Goal: Task Accomplishment & Management: Use online tool/utility

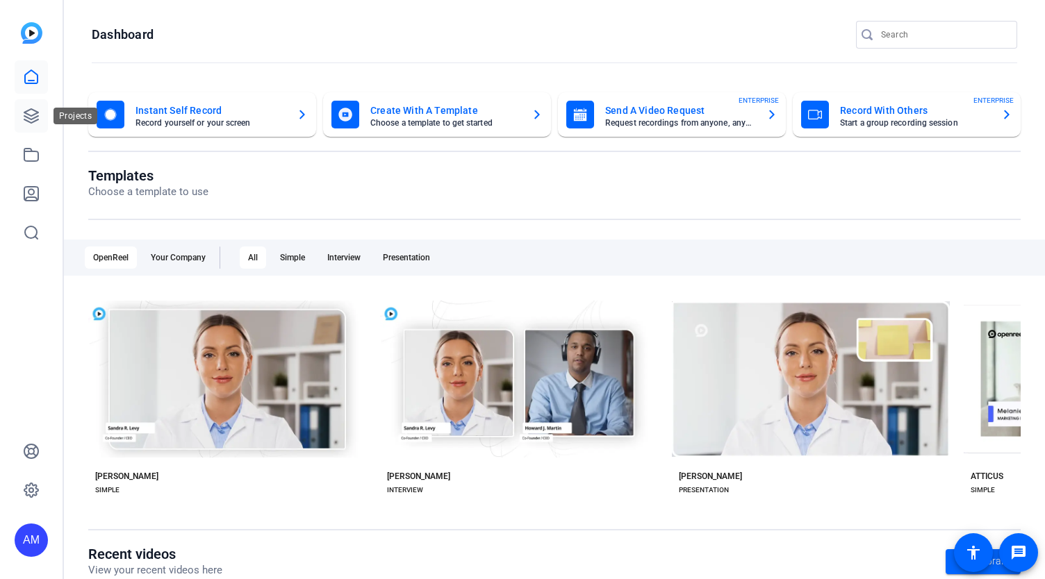
click at [31, 117] on icon at bounding box center [31, 116] width 17 height 17
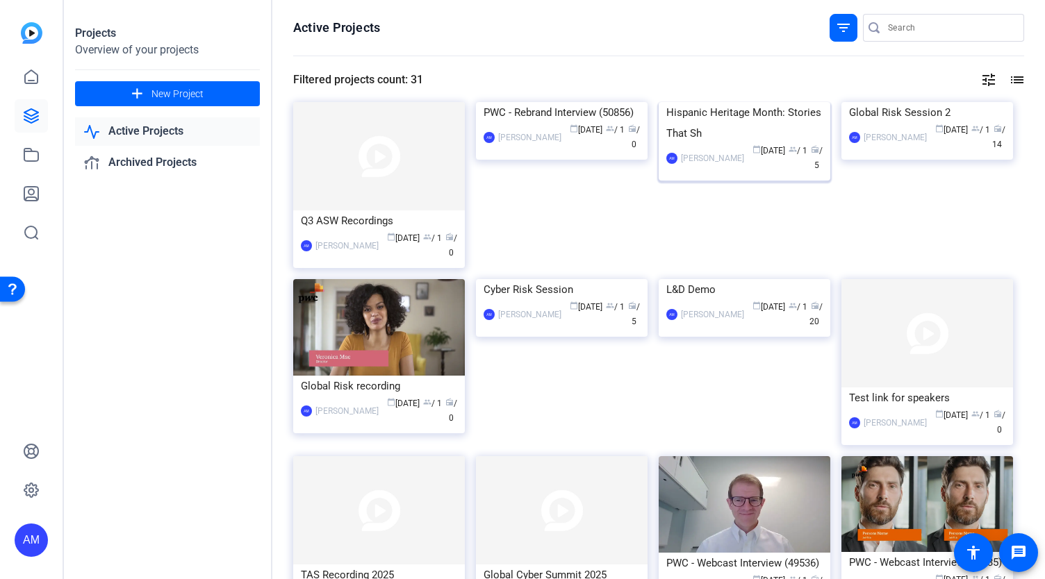
click at [753, 102] on img at bounding box center [745, 102] width 172 height 0
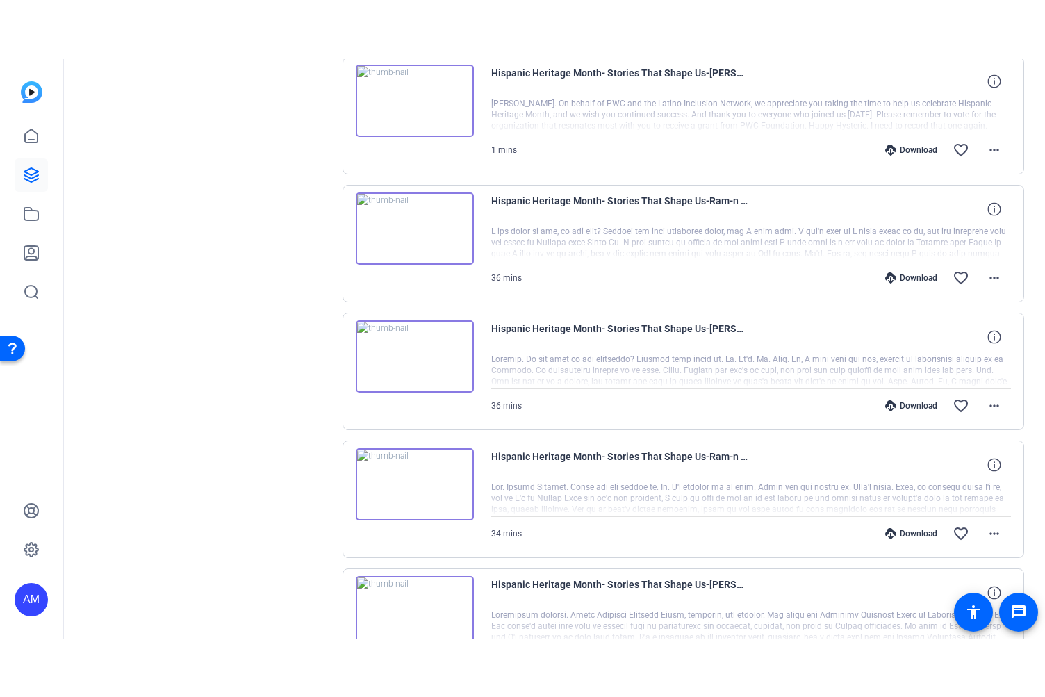
scroll to position [338, 0]
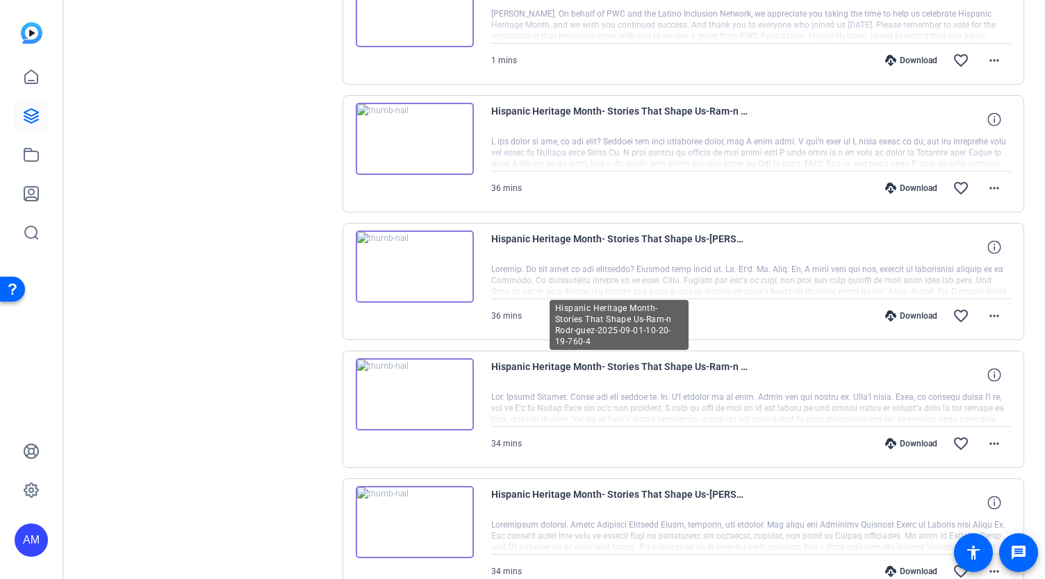
click at [605, 364] on span "Hispanic Heritage Month- Stories That Shape Us-Ram-n Rodr-guez-2025-09-01-10-20…" at bounding box center [619, 374] width 257 height 33
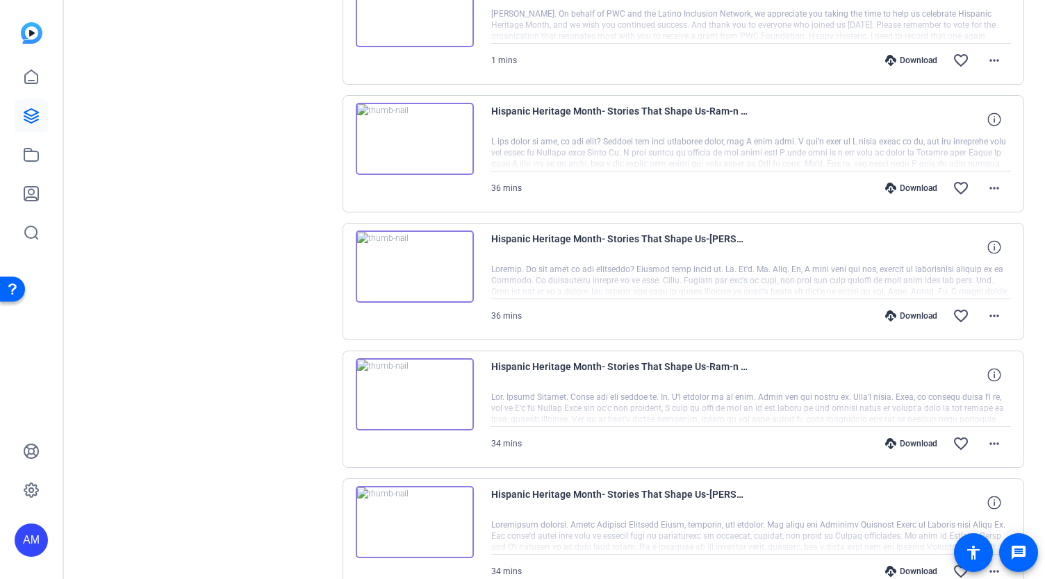
click at [478, 384] on div "Hispanic Heritage Month- Stories That Shape Us-Ram-n Rodr-guez-2025-09-01-10-20…" at bounding box center [683, 409] width 682 height 117
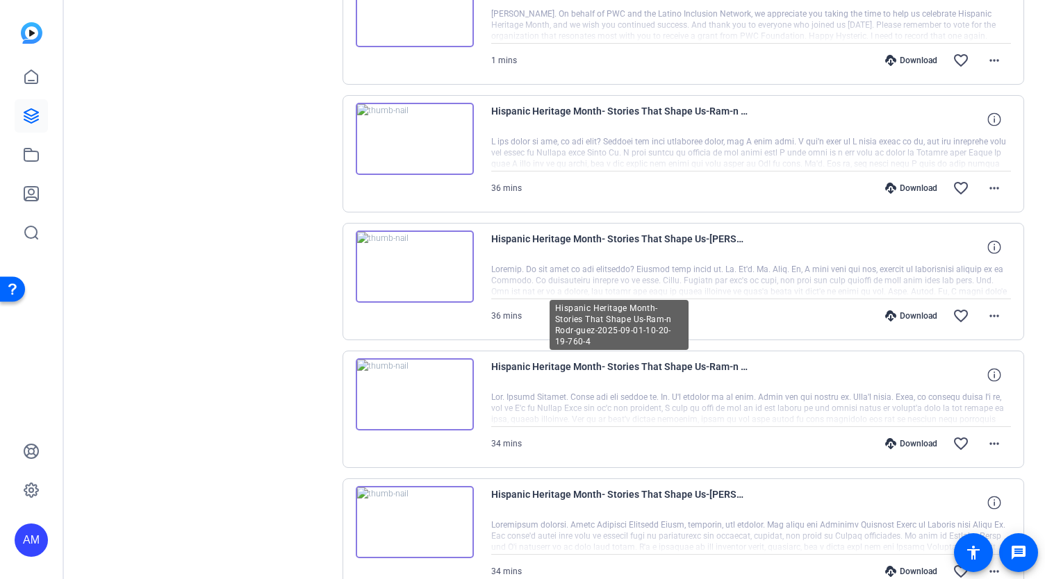
click at [461, 387] on img at bounding box center [415, 394] width 118 height 72
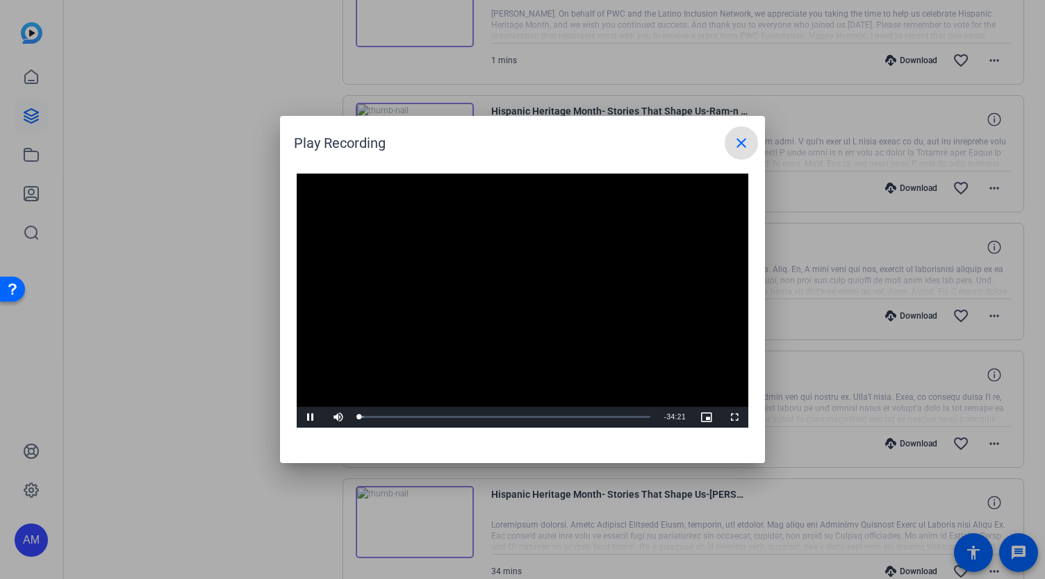
drag, startPoint x: 740, startPoint y: 141, endPoint x: 632, endPoint y: 279, distance: 175.6
click at [0, 0] on openreel-play-recording-popup "Play Recording close Video Player is loading. Play Video Pause Mute Current Tim…" at bounding box center [0, 0] width 0 height 0
click at [735, 417] on span "Video Player" at bounding box center [734, 417] width 28 height 0
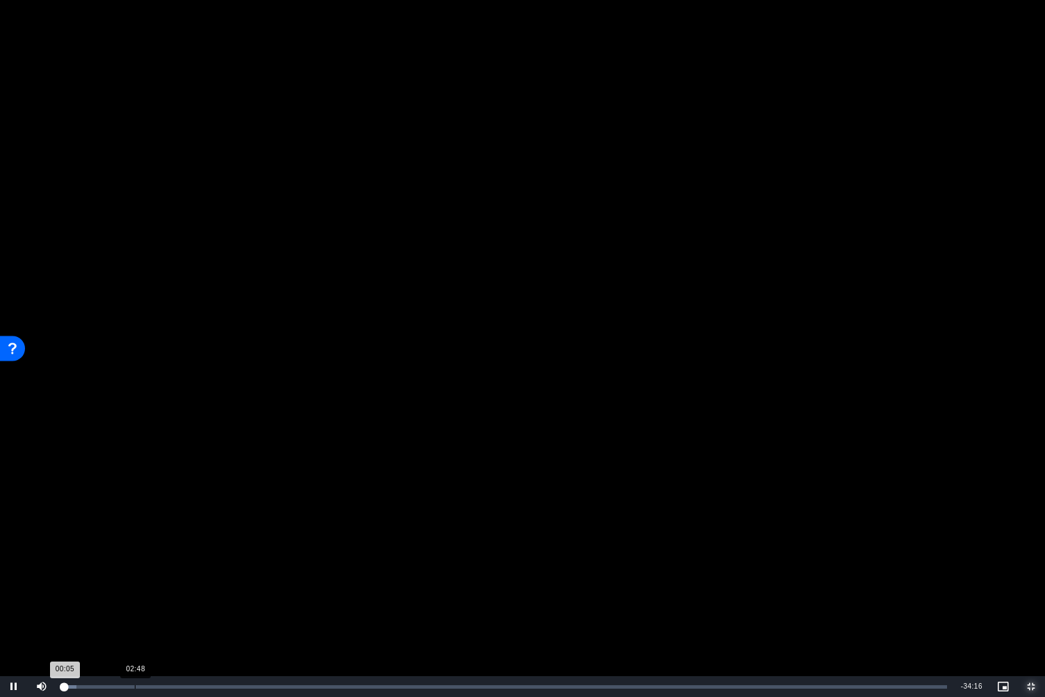
click at [135, 579] on div "Loaded : 1.60% 02:48 00:05" at bounding box center [505, 686] width 884 height 3
click at [149, 579] on div "Loaded : 9.22% 03:22 02:49" at bounding box center [505, 686] width 884 height 3
click at [74, 579] on div "56%" at bounding box center [72, 686] width 35 height 21
drag, startPoint x: 83, startPoint y: 686, endPoint x: 68, endPoint y: 691, distance: 16.0
click at [68, 579] on div "37%" at bounding box center [72, 686] width 35 height 21
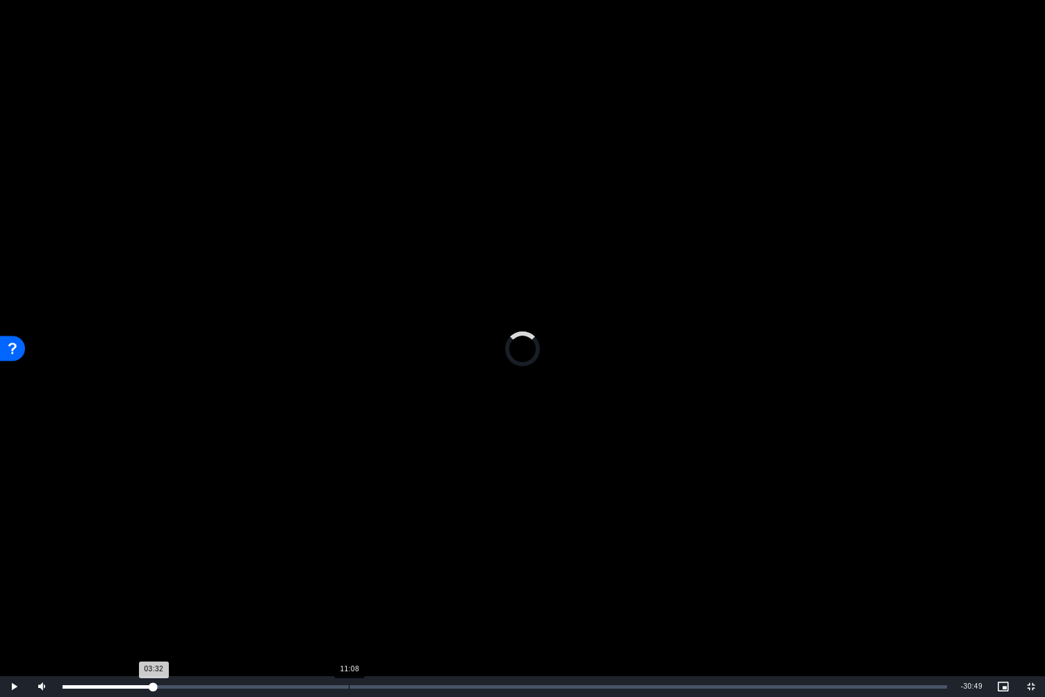
click at [350, 579] on div "Loaded : 10.60% 11:08 03:32" at bounding box center [505, 686] width 884 height 3
click at [604, 579] on div "21:01" at bounding box center [604, 686] width 1 height 3
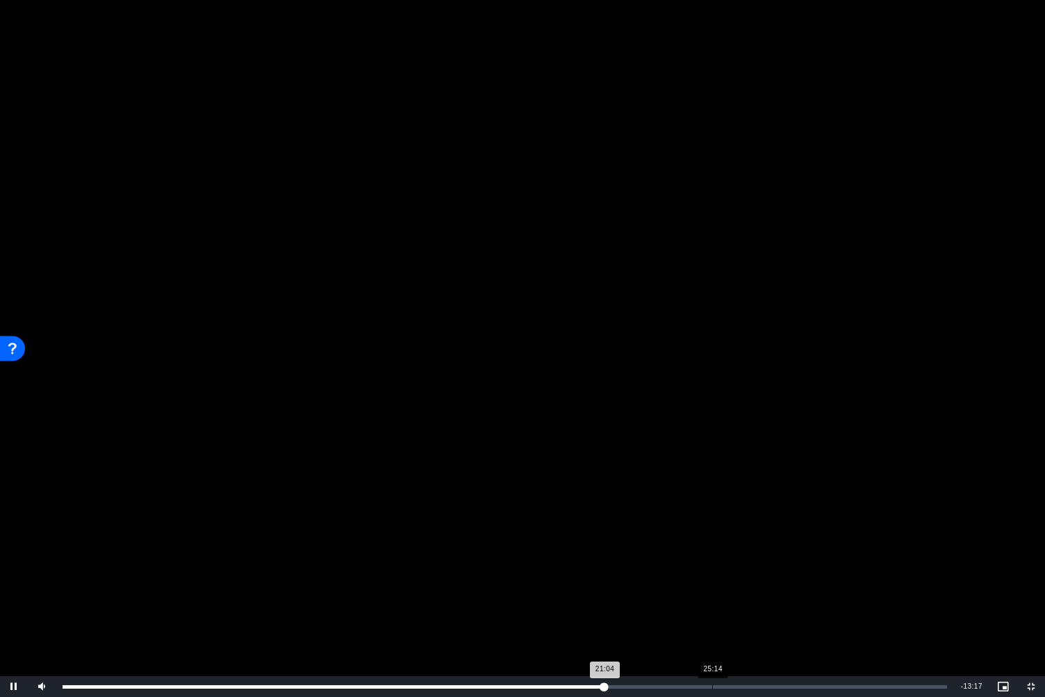
click at [711, 579] on div "Loaded : 61.31% 25:14 21:04" at bounding box center [505, 686] width 884 height 3
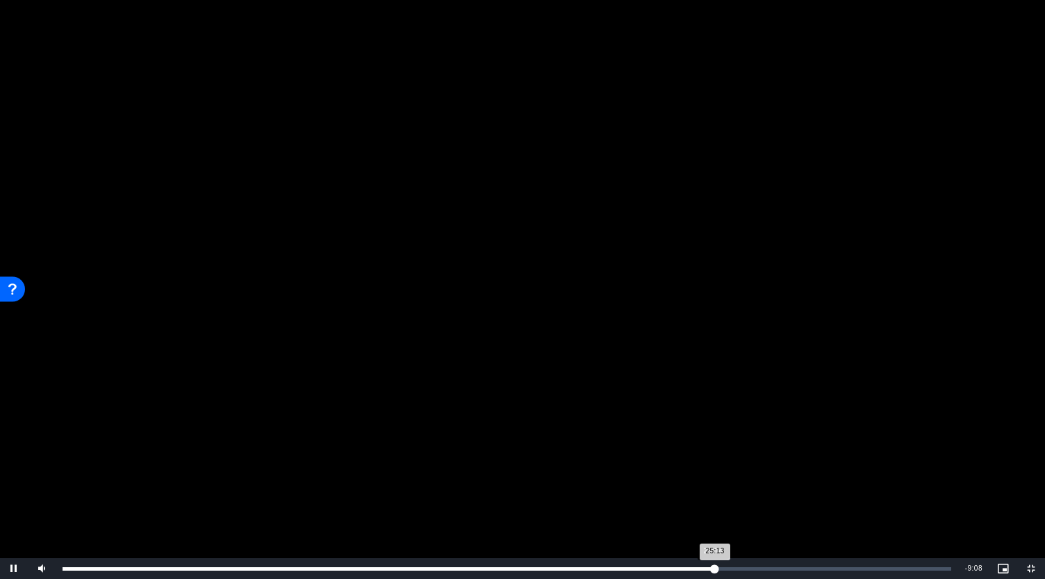
scroll to position [338, 0]
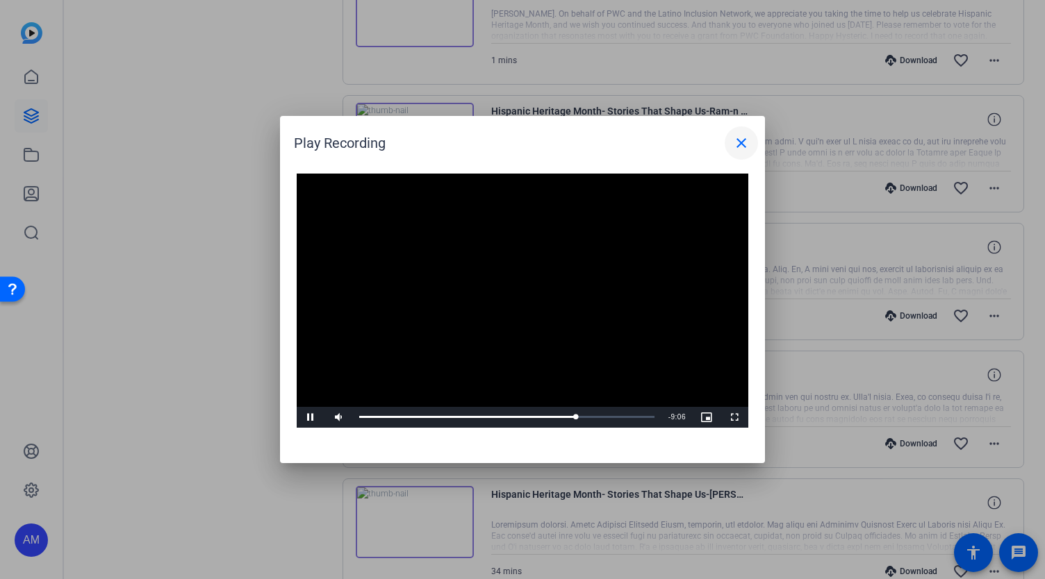
click at [737, 139] on mat-icon "close" at bounding box center [741, 143] width 17 height 17
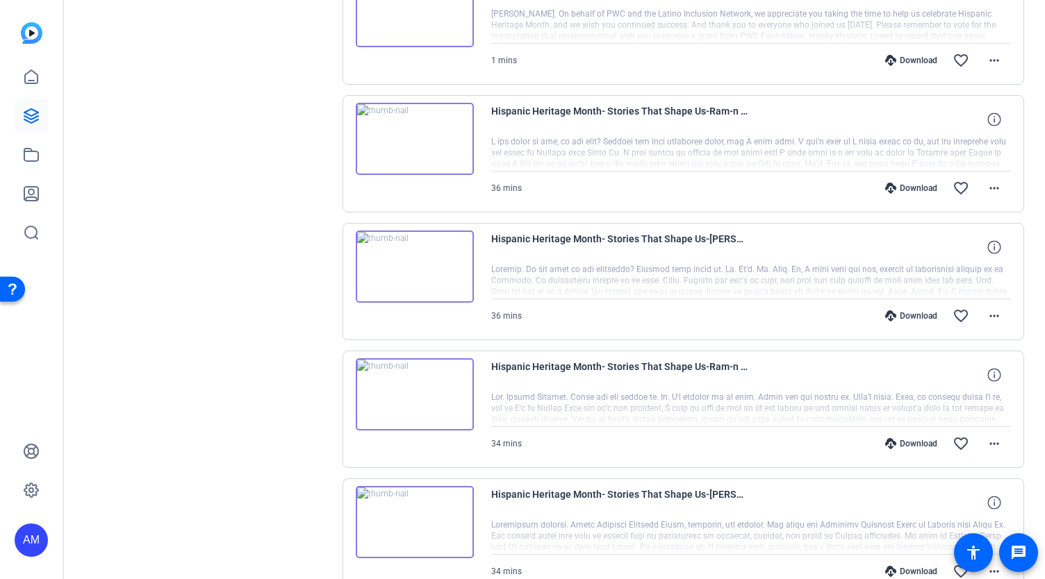
scroll to position [0, 0]
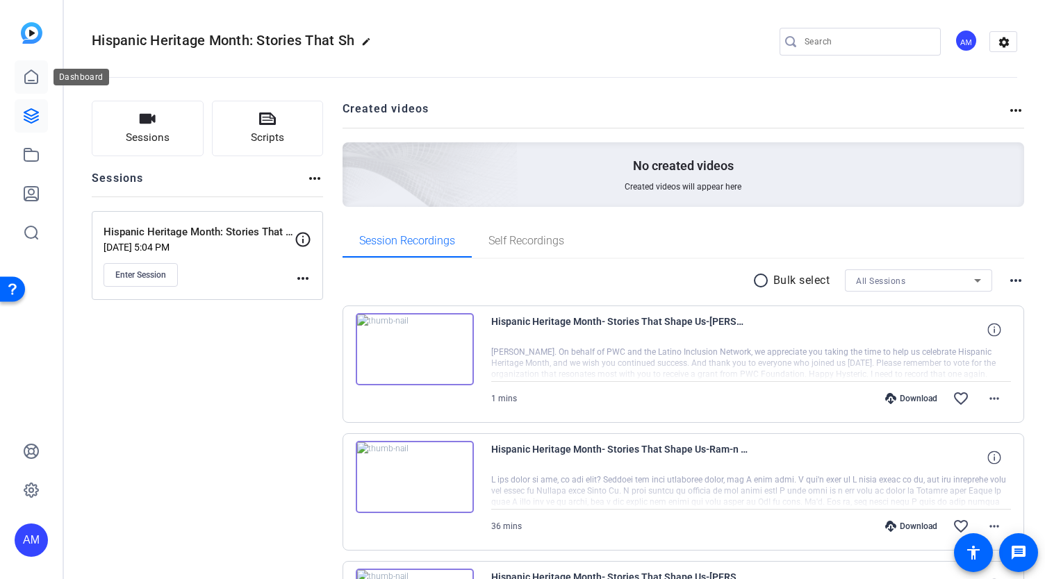
click at [29, 78] on icon at bounding box center [31, 77] width 17 height 17
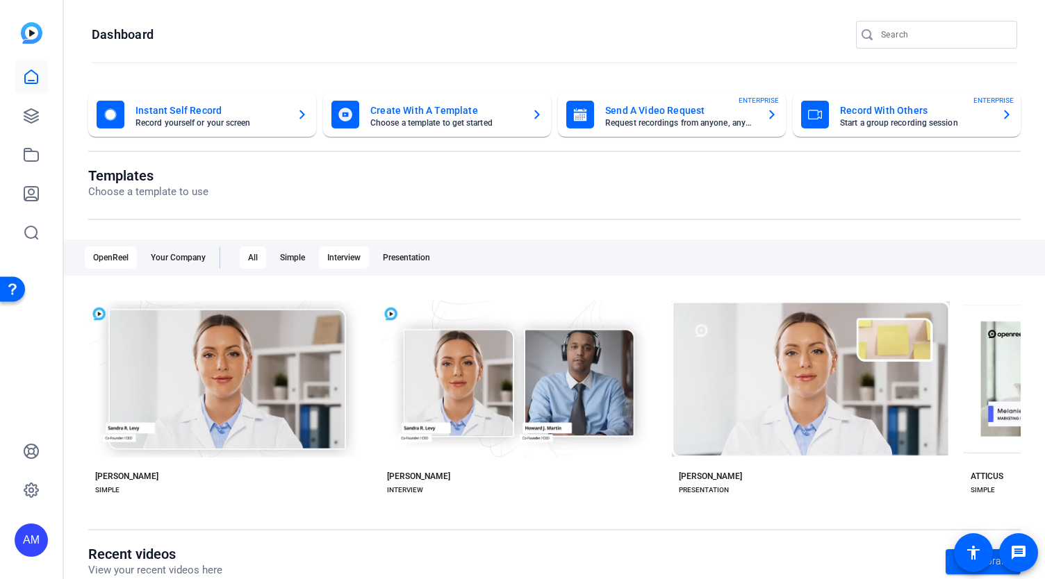
click at [347, 260] on div "Interview" at bounding box center [344, 258] width 50 height 22
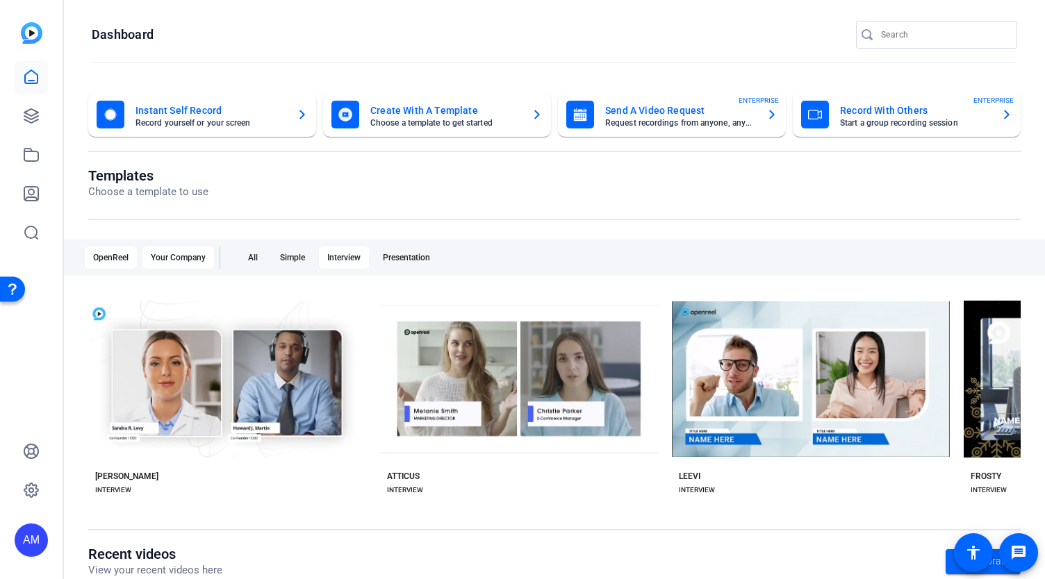
click at [168, 261] on div "Your Company" at bounding box center [178, 258] width 72 height 22
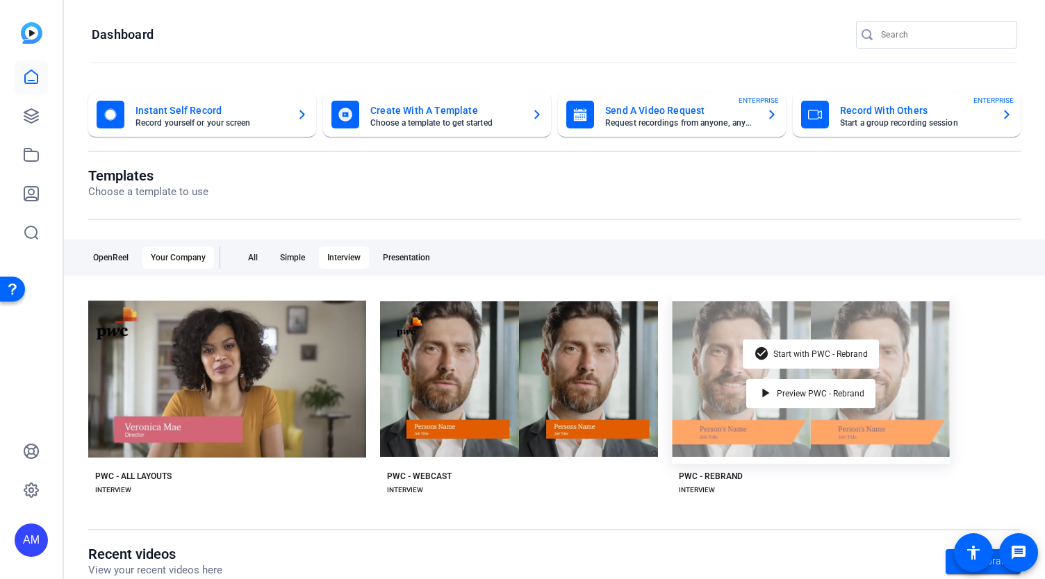
drag, startPoint x: 832, startPoint y: 395, endPoint x: 899, endPoint y: 351, distance: 80.1
click at [899, 351] on div "check_circle Start with PWC - Rebrand play_arrow Preview PWC - Rebrand" at bounding box center [811, 379] width 278 height 169
click at [822, 366] on div "check_circle Start with PWC - Rebrand" at bounding box center [811, 354] width 136 height 29
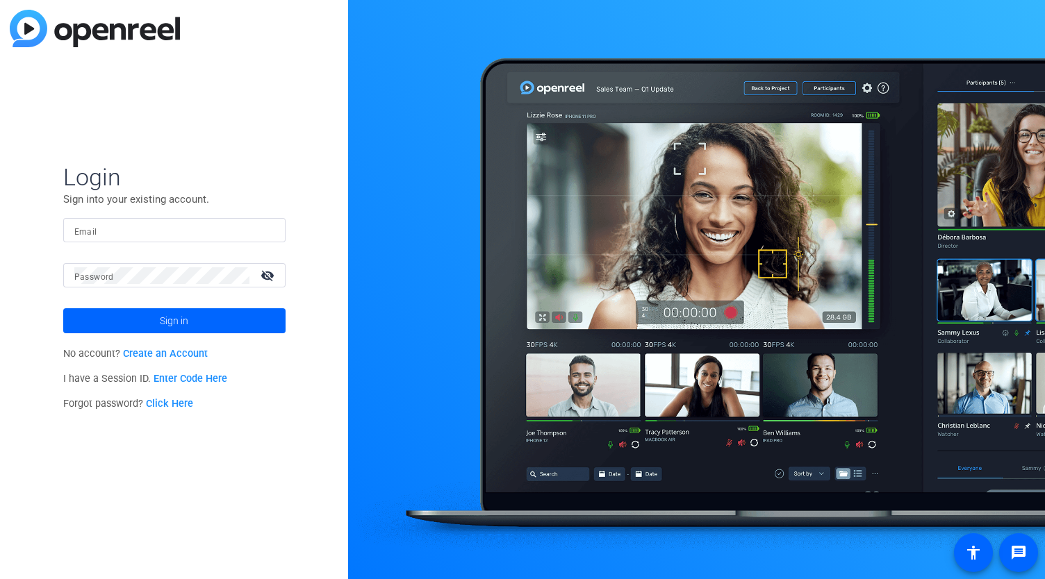
click at [146, 228] on input "Email" at bounding box center [174, 230] width 200 height 17
type input "abe.menendez@pwc.com"
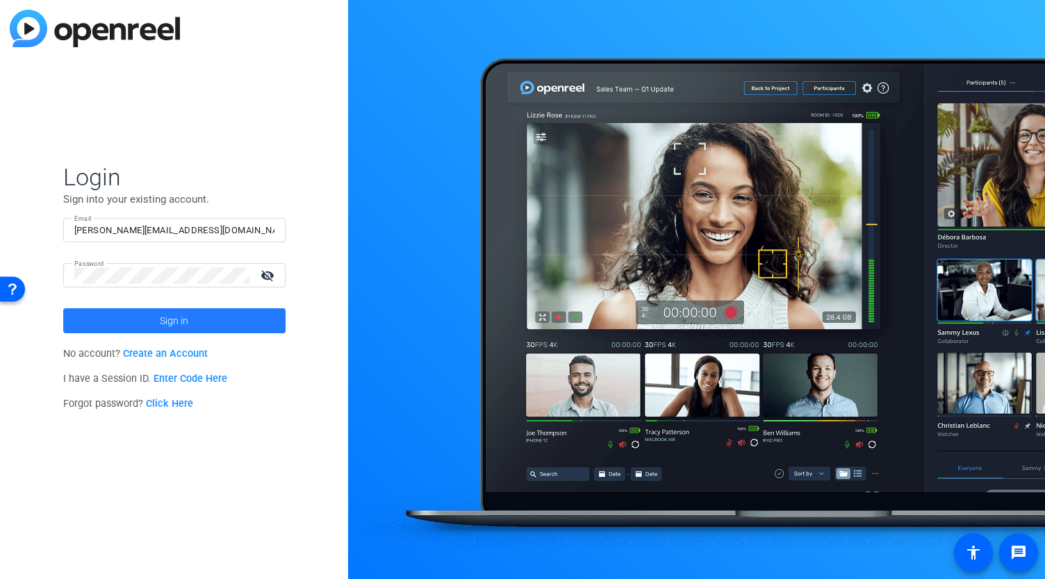
click at [158, 323] on span at bounding box center [174, 320] width 222 height 33
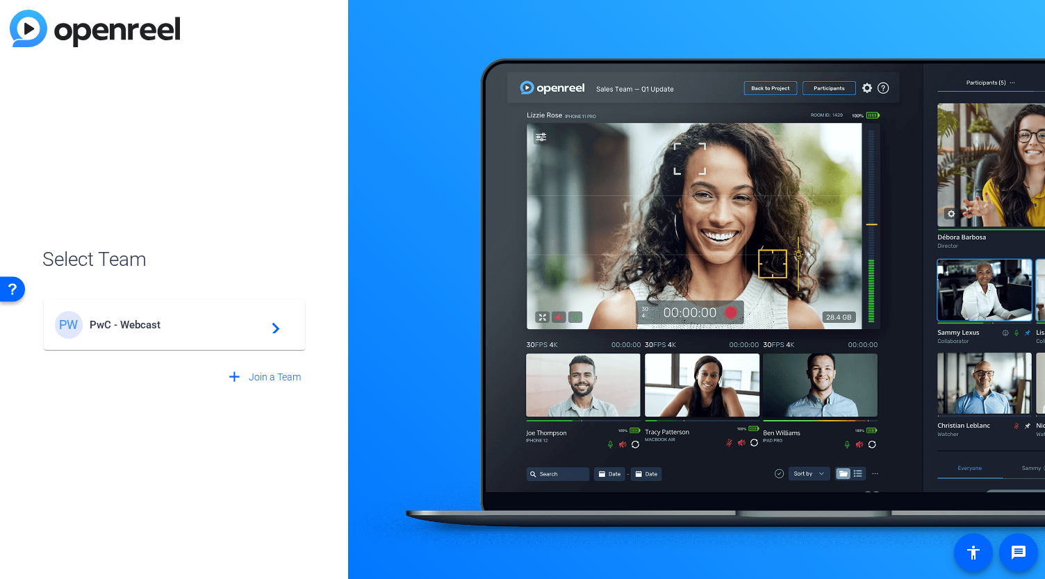
click at [158, 323] on span "PwC - Webcast" at bounding box center [177, 325] width 174 height 13
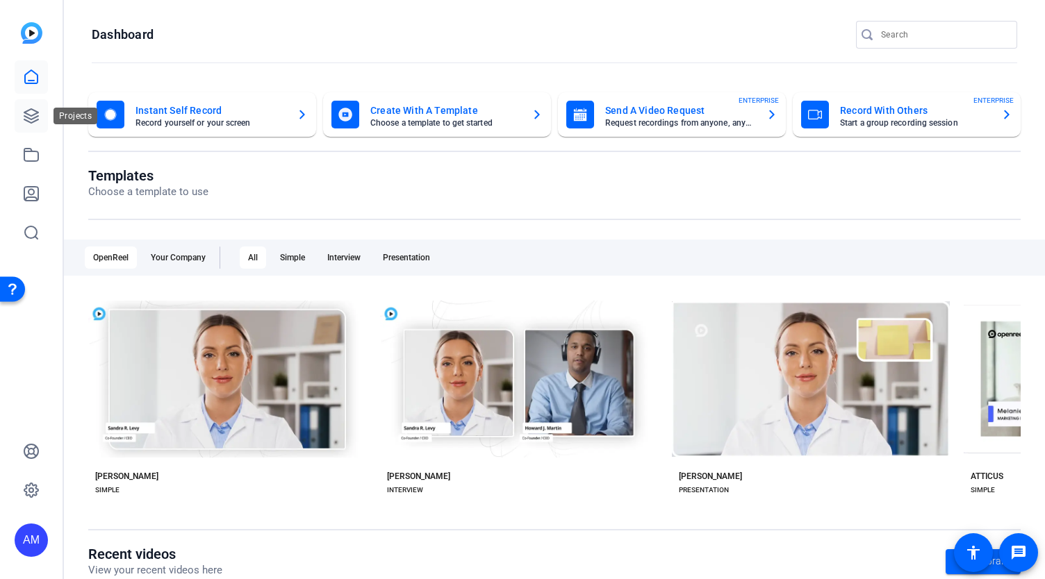
click at [31, 113] on icon at bounding box center [31, 116] width 17 height 17
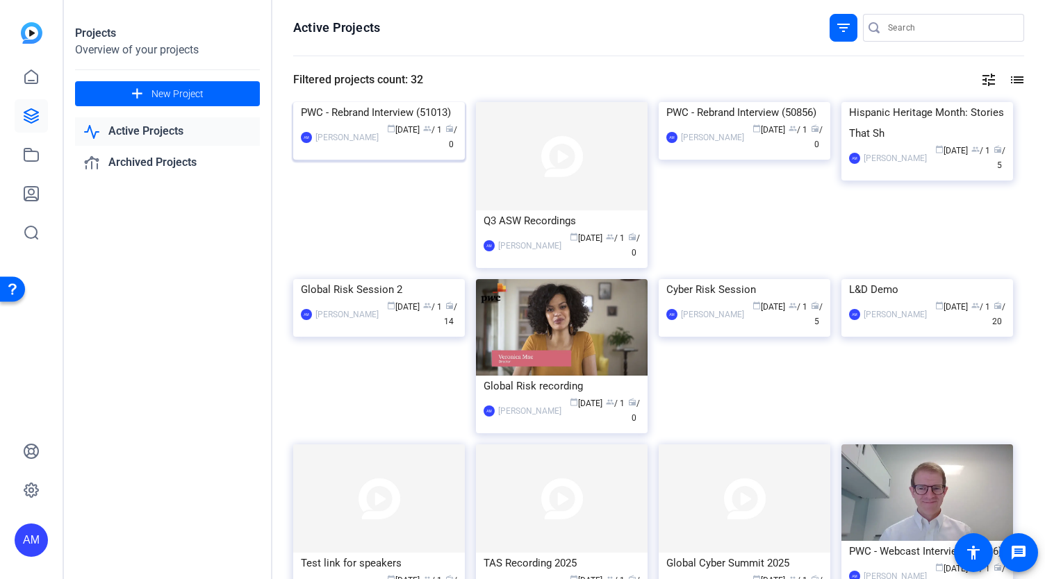
click at [374, 102] on img at bounding box center [379, 102] width 172 height 0
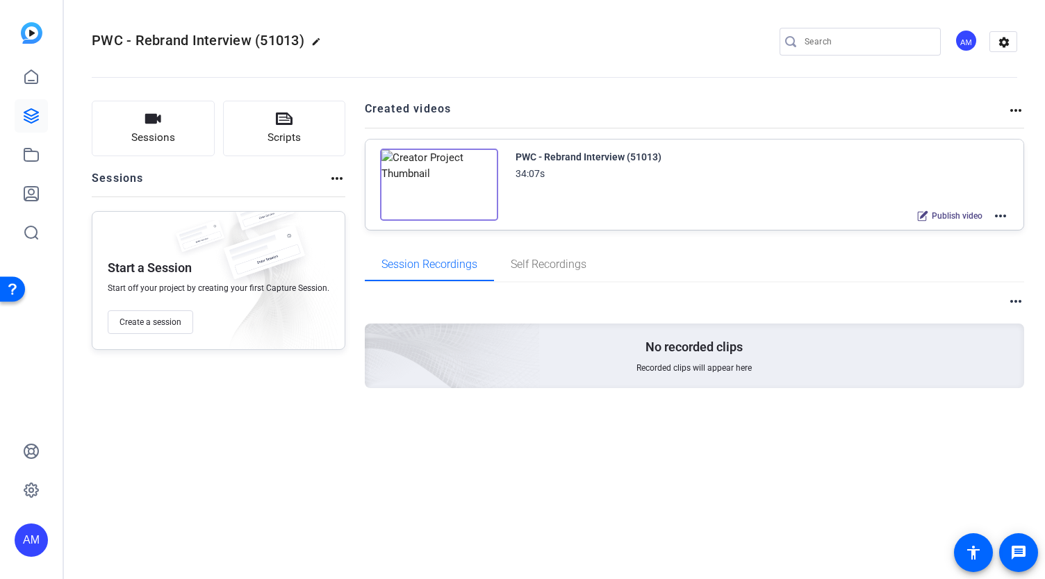
click at [1012, 105] on mat-icon "more_horiz" at bounding box center [1015, 110] width 17 height 17
click at [1000, 215] on div at bounding box center [522, 289] width 1045 height 579
click at [1000, 215] on mat-icon "more_horiz" at bounding box center [1000, 216] width 17 height 17
click at [946, 229] on span "Edit in Creator" at bounding box center [950, 232] width 97 height 17
click at [29, 107] on link at bounding box center [31, 115] width 33 height 33
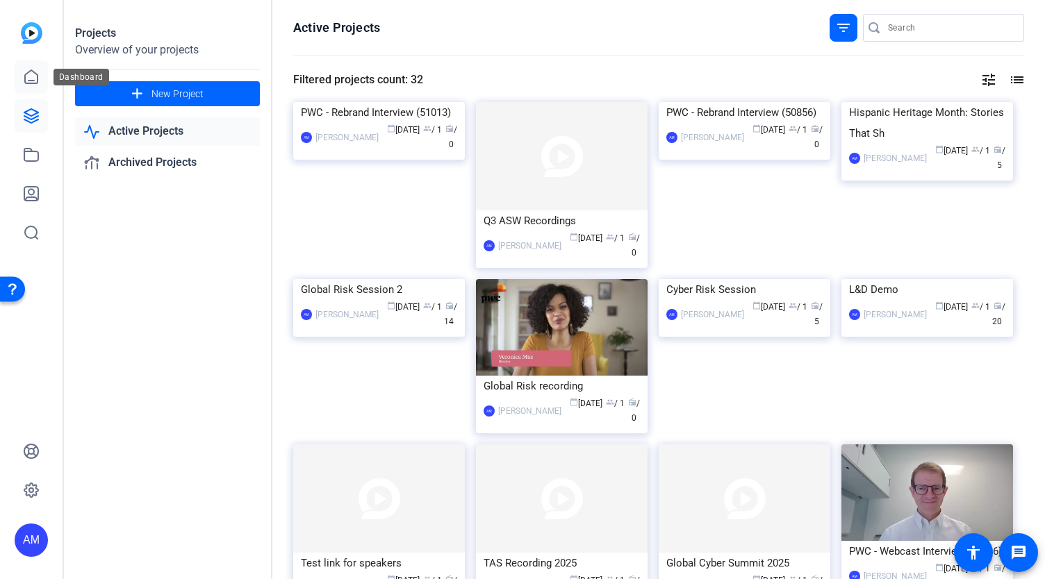
click at [33, 73] on icon at bounding box center [31, 77] width 17 height 17
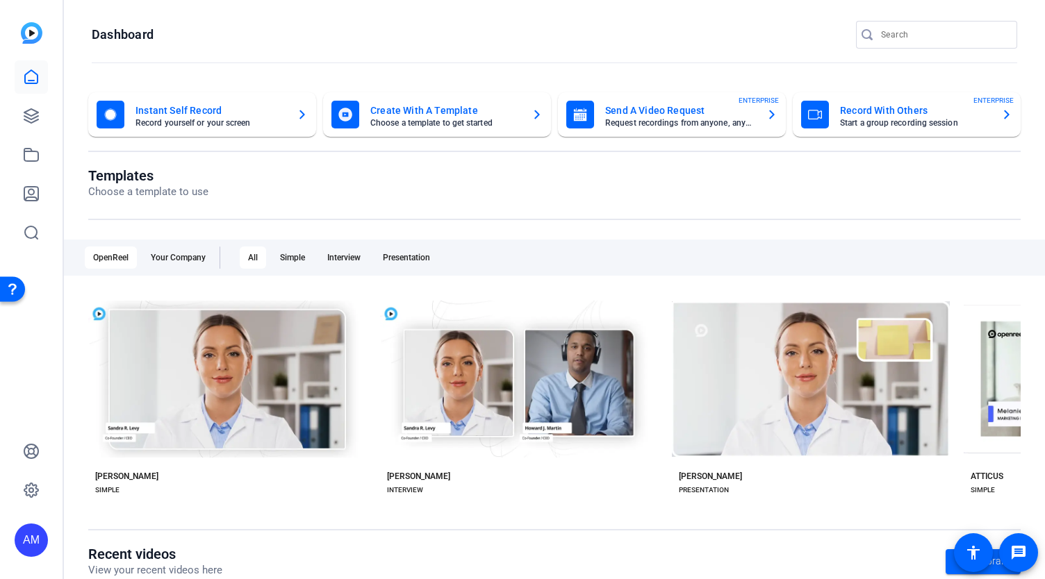
click at [33, 95] on div at bounding box center [31, 154] width 33 height 189
click at [29, 115] on icon at bounding box center [31, 116] width 14 height 14
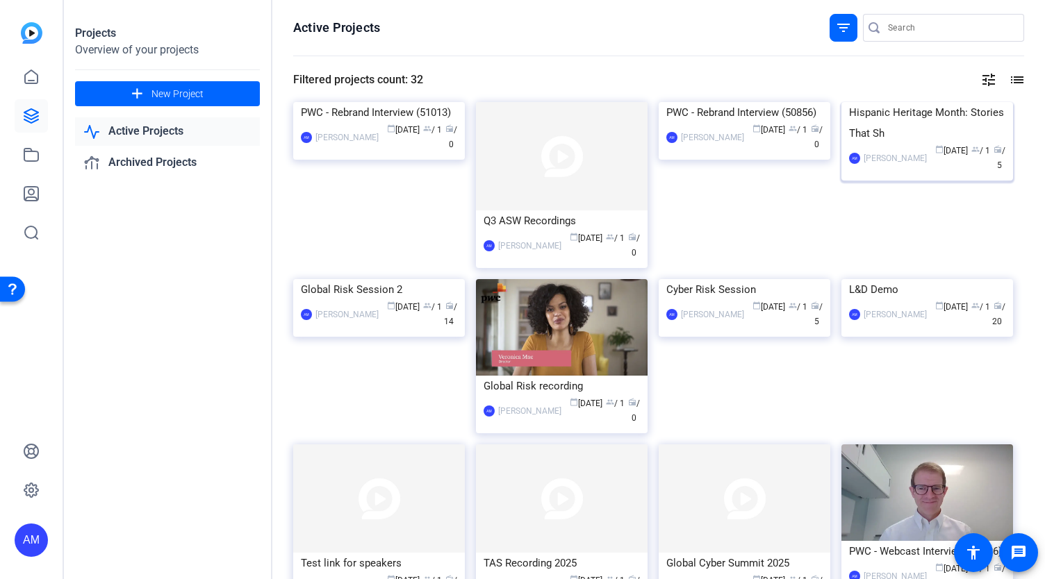
click at [938, 102] on img at bounding box center [927, 102] width 172 height 0
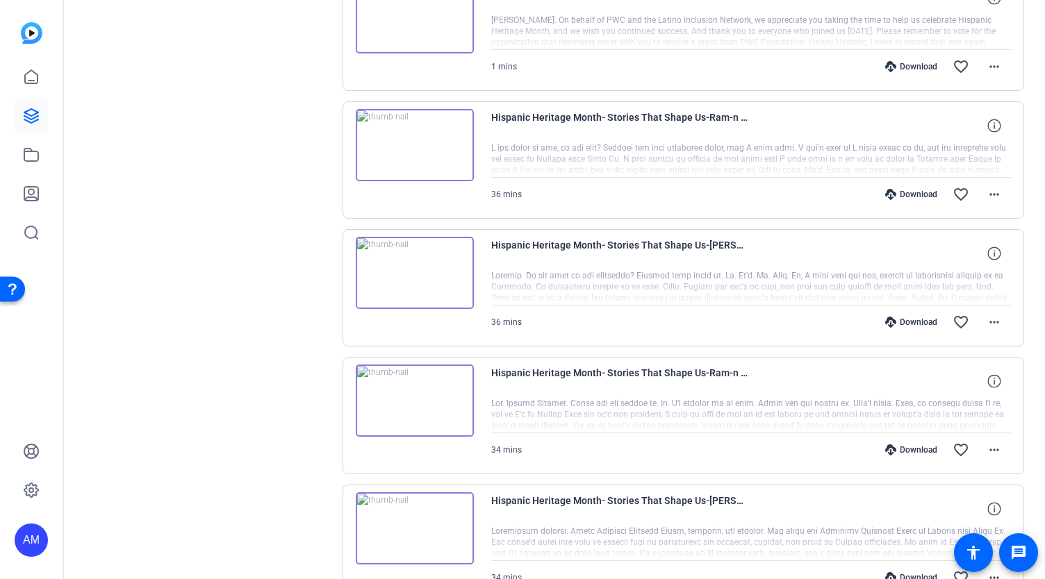
scroll to position [413, 0]
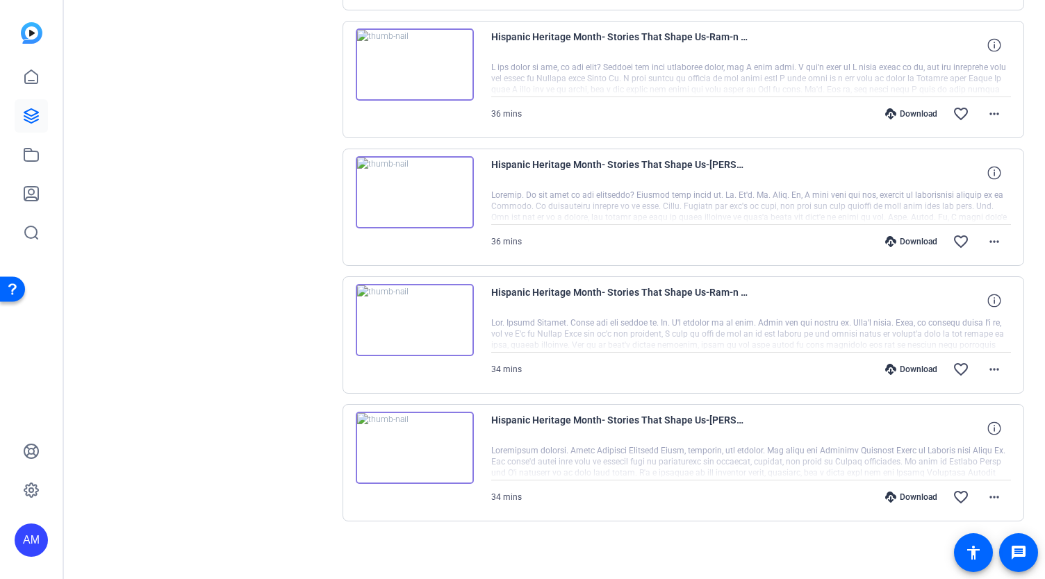
click at [446, 454] on img at bounding box center [415, 448] width 118 height 72
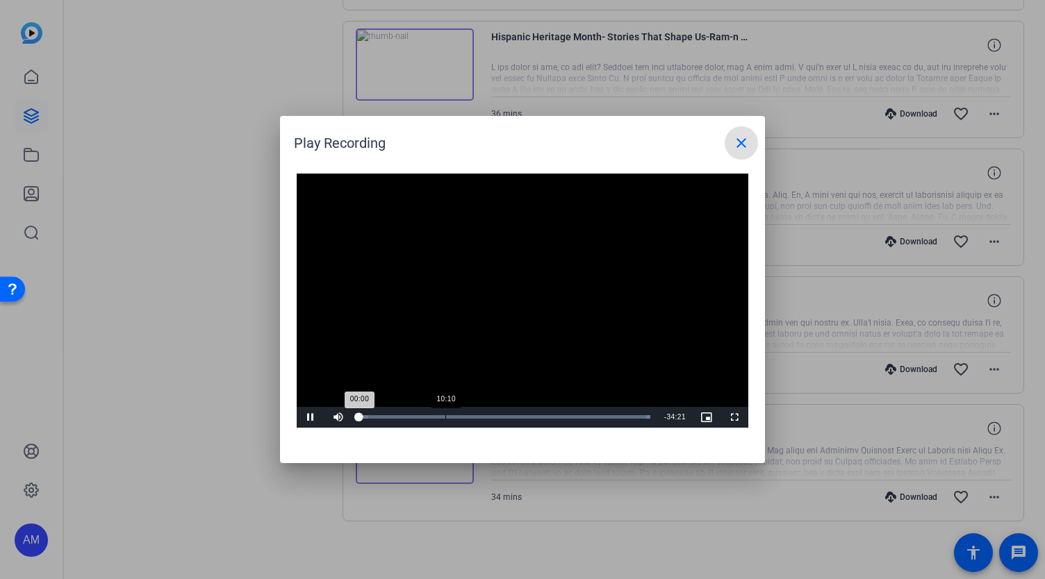
click at [446, 415] on div "Loaded : 100.00% 10:10 00:00" at bounding box center [504, 416] width 291 height 3
click at [421, 416] on div "10:21" at bounding box center [403, 416] width 88 height 3
click at [413, 415] on div "Loaded : 100.00% 06:23 07:18" at bounding box center [504, 416] width 291 height 3
click at [402, 416] on div "Loaded : 100.00% 05:05 06:24" at bounding box center [504, 416] width 291 height 3
click at [395, 417] on div "05:06" at bounding box center [380, 416] width 43 height 3
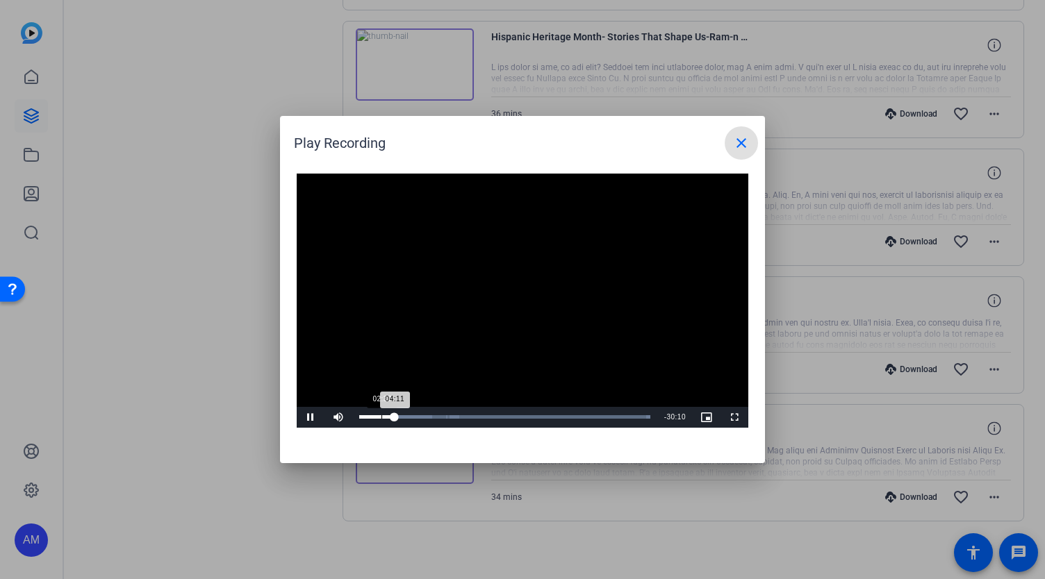
click at [381, 416] on div "04:11" at bounding box center [376, 416] width 35 height 3
click at [374, 416] on div "02:33" at bounding box center [370, 416] width 22 height 3
click at [733, 141] on mat-icon "close" at bounding box center [741, 143] width 17 height 17
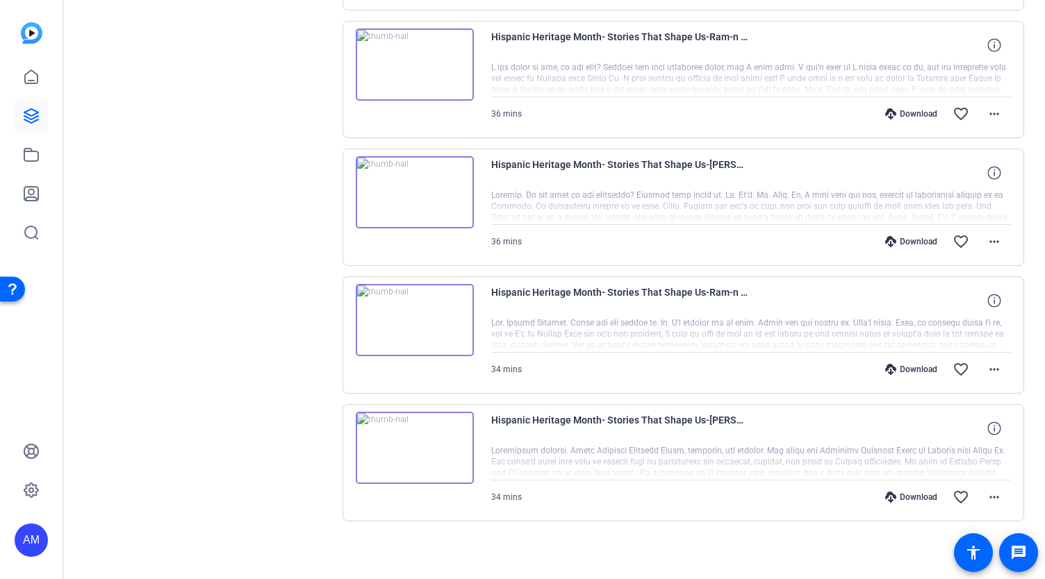
click at [450, 183] on img at bounding box center [415, 192] width 118 height 72
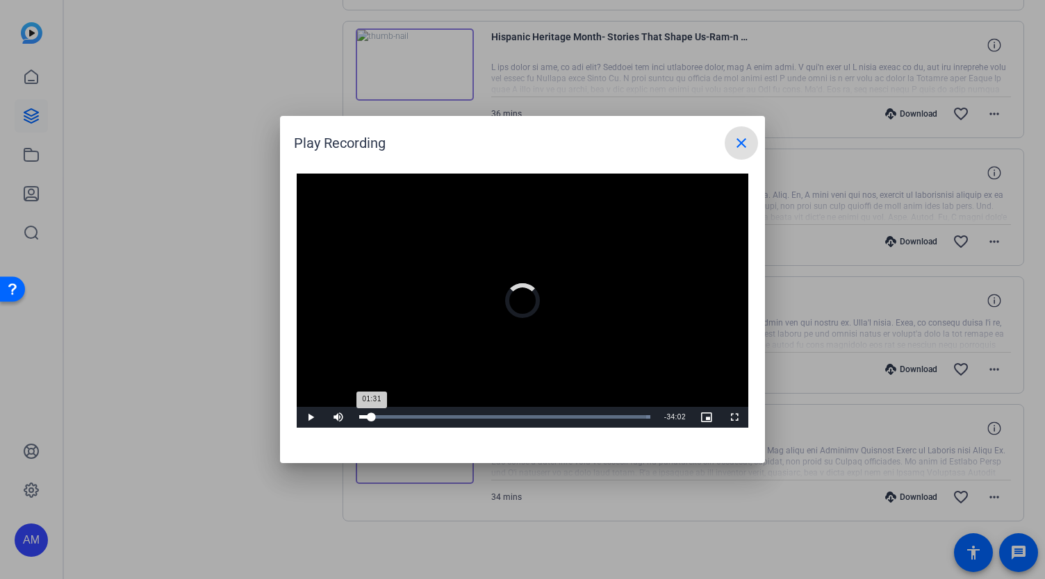
click at [372, 417] on div "Loaded : 100.00% 01:31 01:31" at bounding box center [504, 416] width 291 height 3
click at [392, 416] on div "Loaded : 100.00% 03:23 01:32" at bounding box center [504, 416] width 291 height 3
click at [424, 413] on div "Loaded : 100.00% 07:58 04:01" at bounding box center [504, 417] width 305 height 21
click at [417, 412] on div "Loaded : 100.00% 07:48 08:00" at bounding box center [504, 417] width 305 height 21
click at [406, 415] on div "Loaded : 100.00% 06:01 07:03" at bounding box center [504, 416] width 291 height 3
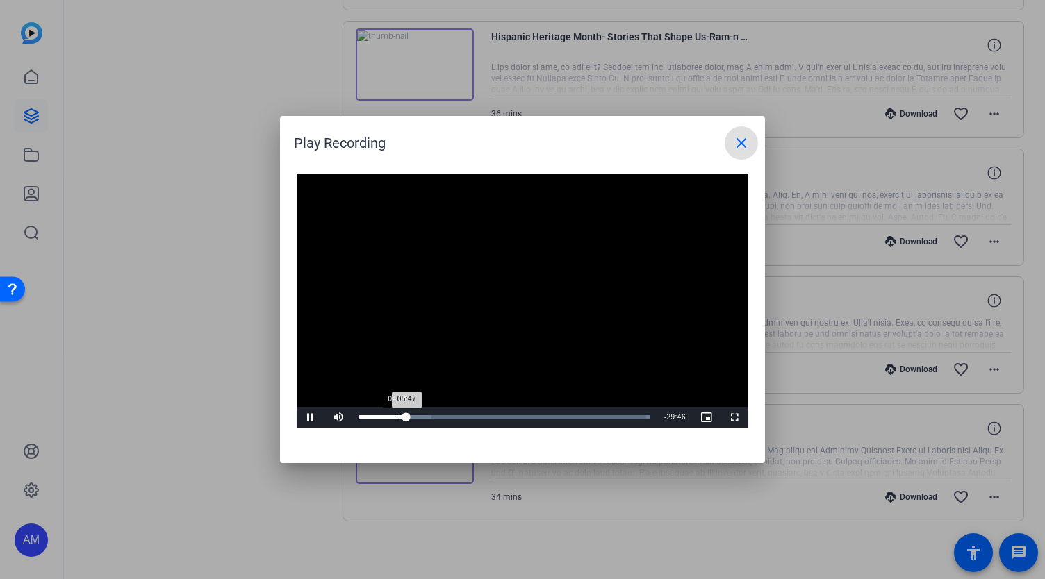
click at [396, 417] on div "Loaded : 100.00% 04:34 05:47" at bounding box center [504, 416] width 291 height 3
click at [388, 418] on div "Loaded : 100.00% 03:33 04:35" at bounding box center [504, 416] width 291 height 3
click at [381, 418] on div "03:34" at bounding box center [373, 416] width 29 height 3
click at [747, 135] on mat-icon "close" at bounding box center [741, 143] width 17 height 17
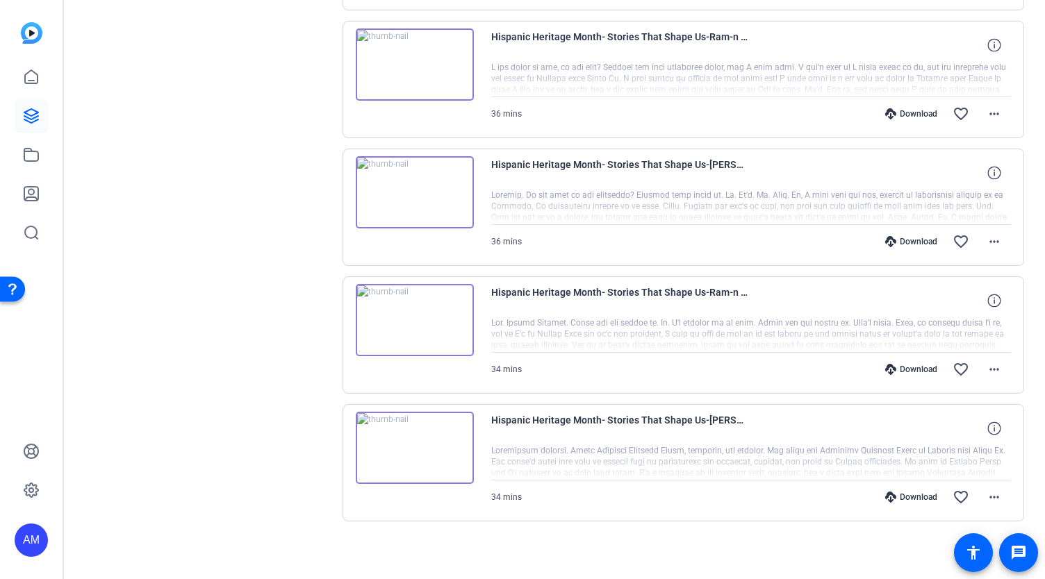
click at [465, 430] on img at bounding box center [415, 448] width 118 height 72
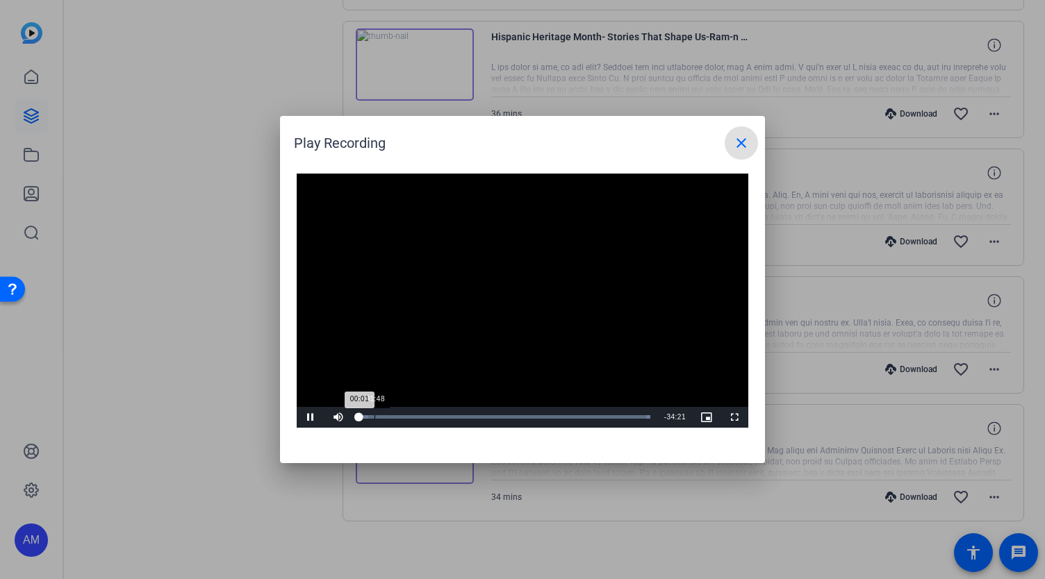
click at [374, 415] on div "Loaded : 100.00% 01:48 00:01" at bounding box center [504, 416] width 291 height 3
click at [381, 416] on div "Loaded : 100.00% 02:37 02:37" at bounding box center [504, 416] width 291 height 3
click at [390, 415] on div "Loaded : 100.00% 03:36 03:36" at bounding box center [504, 417] width 305 height 21
click at [408, 411] on div "Loaded : 100.00% 05:29 03:37" at bounding box center [504, 417] width 305 height 21
click at [420, 411] on div "Loaded : 100.00% 07:03 05:45" at bounding box center [504, 417] width 305 height 21
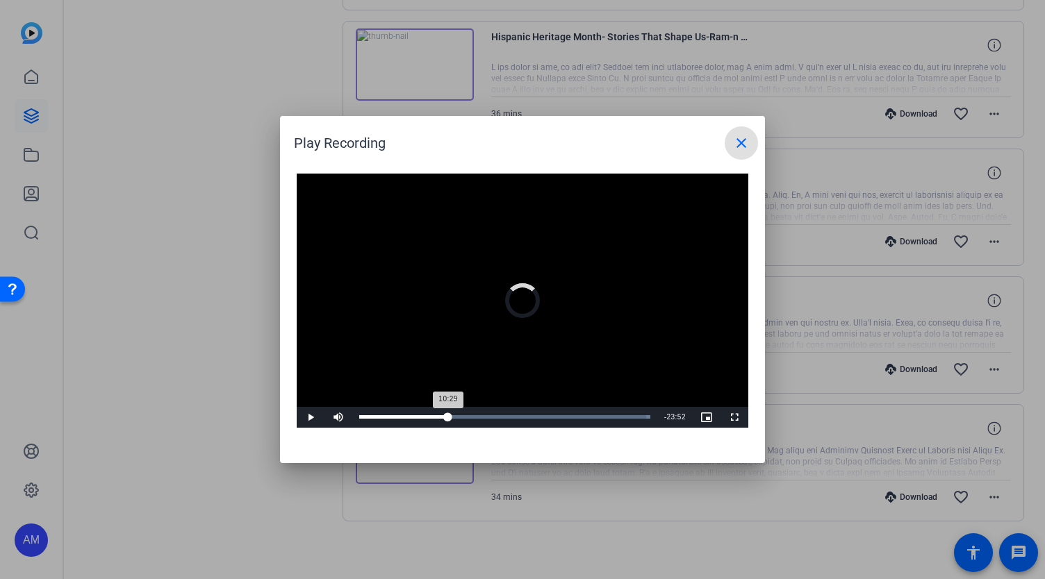
click at [448, 415] on div "Loaded : 100.00% 10:24 10:29" at bounding box center [504, 416] width 291 height 3
click at [481, 415] on div "Loaded : 100.00% 12:27 10:30" at bounding box center [504, 416] width 291 height 3
click at [503, 413] on div "Loaded : 100.00% 17:03 14:21" at bounding box center [504, 417] width 305 height 21
click at [529, 411] on div "Loaded : 100.00% 19:50 20:05" at bounding box center [504, 417] width 305 height 21
click at [565, 413] on div "Loaded : 100.00% 24:21 20:05" at bounding box center [504, 417] width 305 height 21
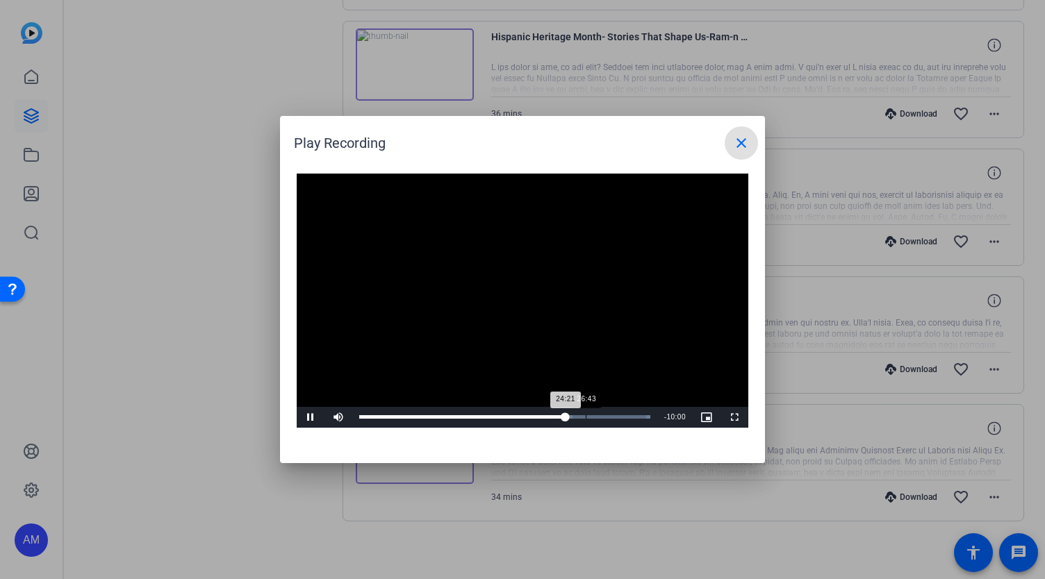
click at [598, 412] on div "Loaded : 100.00% 26:43 24:21" at bounding box center [504, 417] width 305 height 21
click at [618, 412] on div "Loaded : 100.00% 30:04 28:13" at bounding box center [506, 417] width 309 height 21
click at [736, 145] on mat-icon "close" at bounding box center [741, 143] width 17 height 17
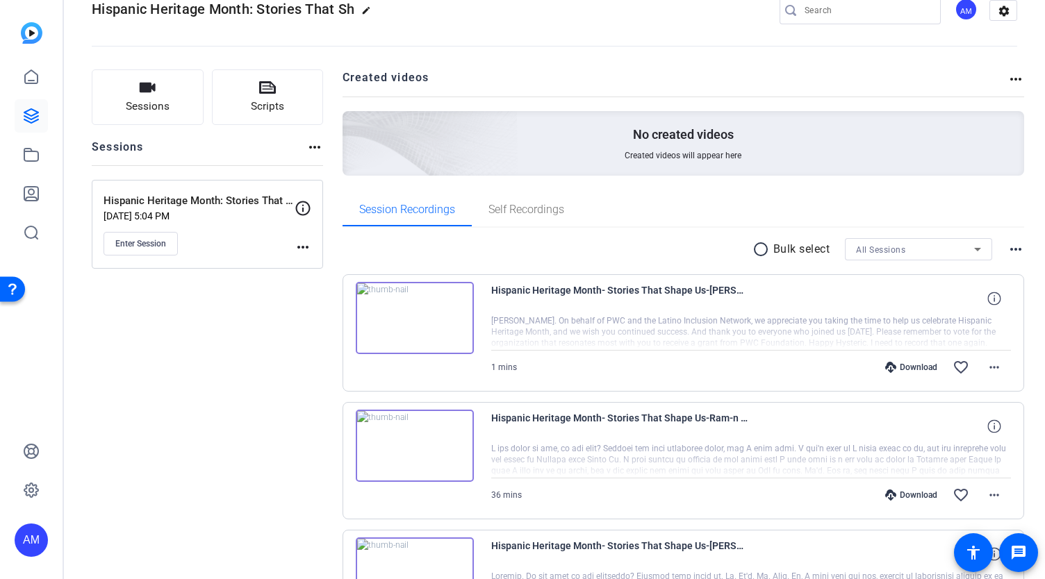
scroll to position [0, 0]
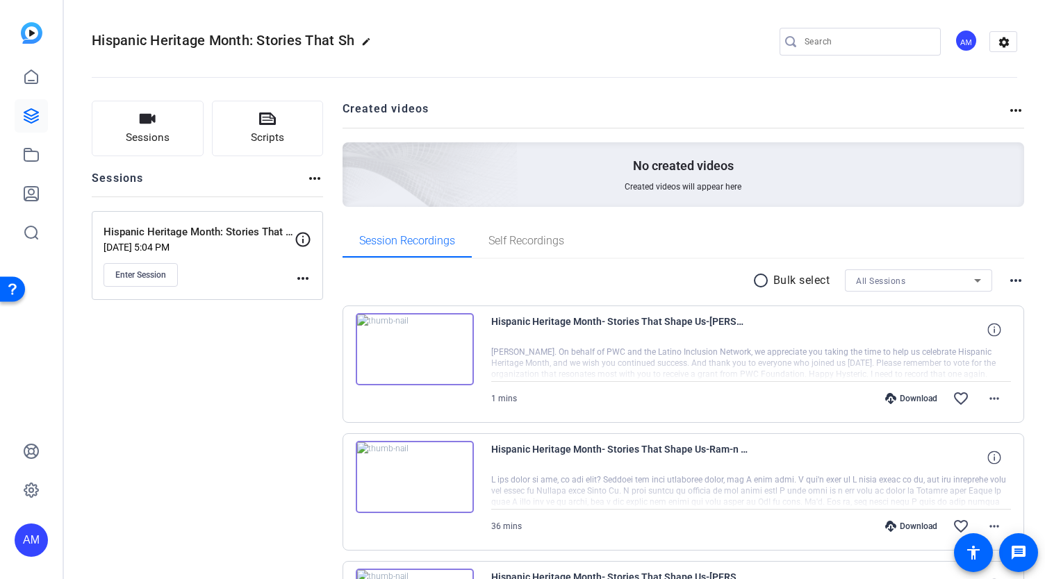
click at [1011, 107] on mat-icon "more_horiz" at bounding box center [1015, 110] width 17 height 17
click at [665, 111] on div at bounding box center [522, 289] width 1045 height 579
click at [26, 77] on icon at bounding box center [31, 77] width 17 height 17
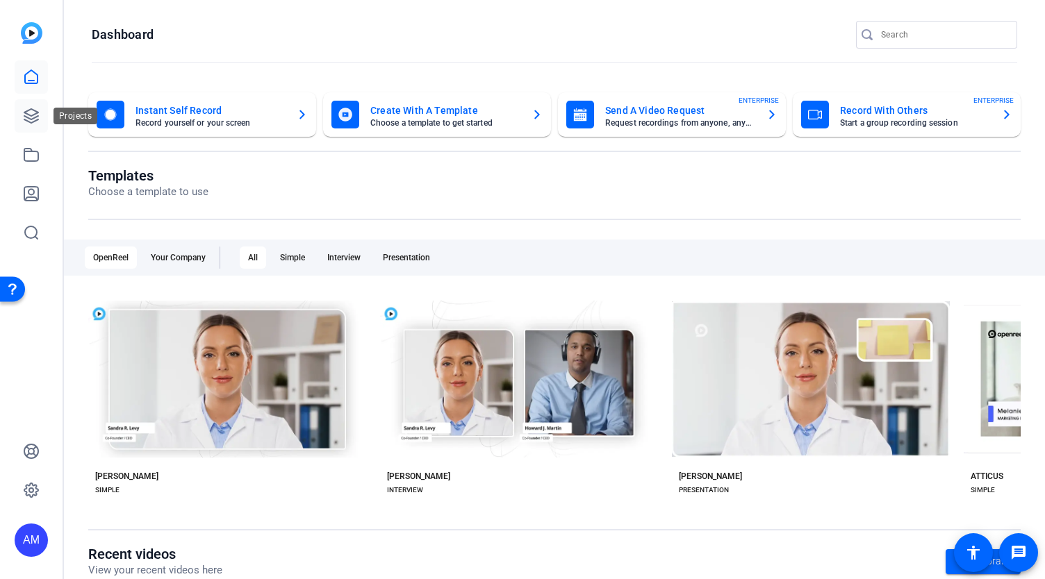
click at [26, 117] on icon at bounding box center [31, 116] width 17 height 17
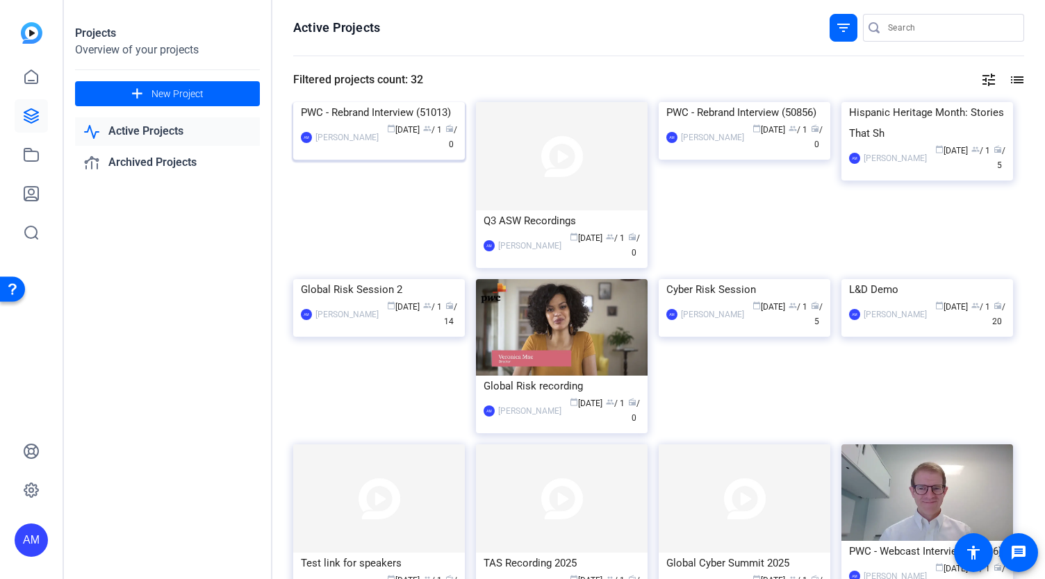
click at [393, 102] on img at bounding box center [379, 102] width 172 height 0
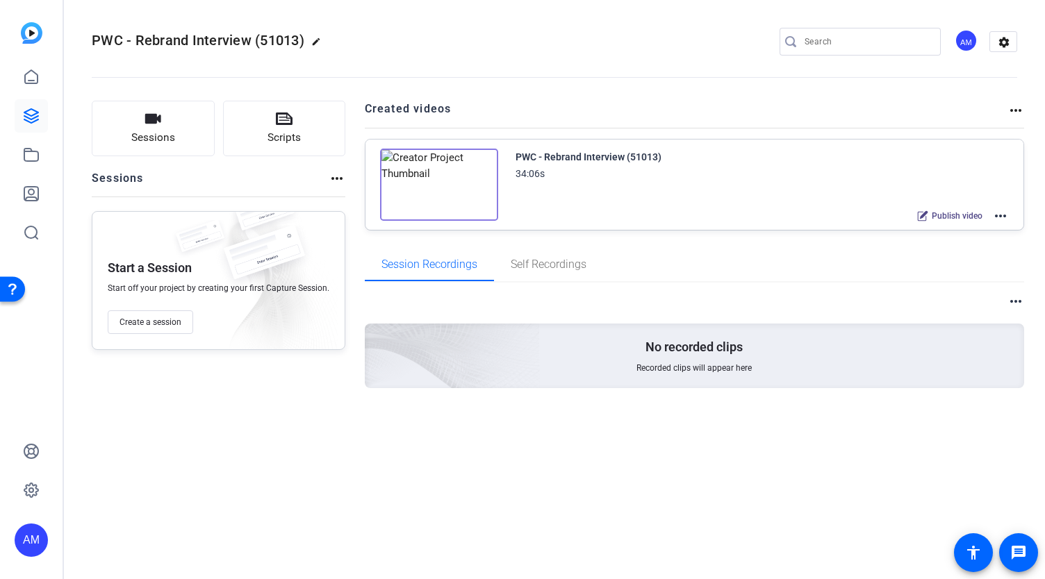
click at [1002, 217] on mat-icon "more_horiz" at bounding box center [1000, 216] width 17 height 17
click at [941, 233] on span "Edit in Creator" at bounding box center [950, 232] width 97 height 17
